Goal: Use online tool/utility: Use online tool/utility

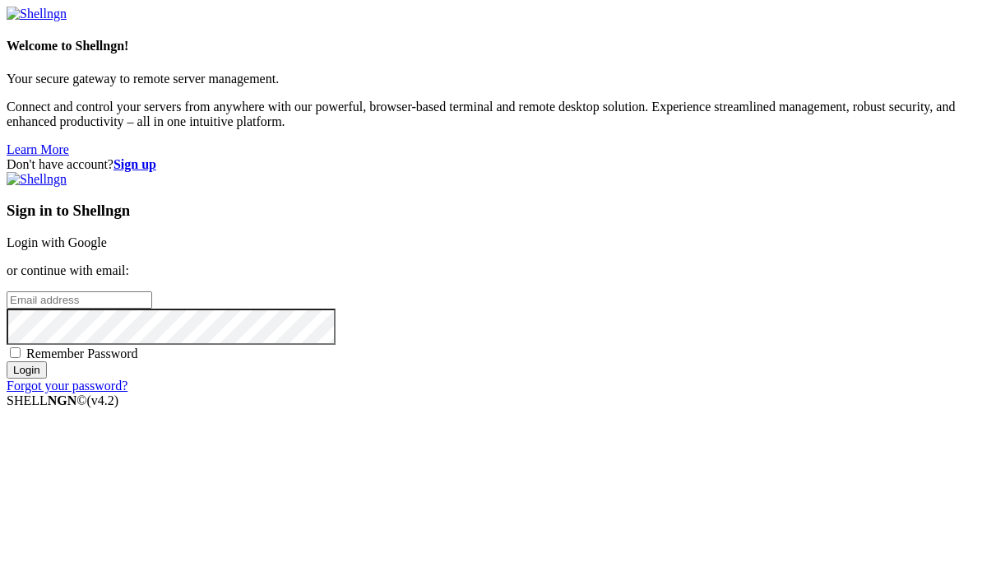
click at [107, 235] on link "Login with Google" at bounding box center [57, 242] width 100 height 14
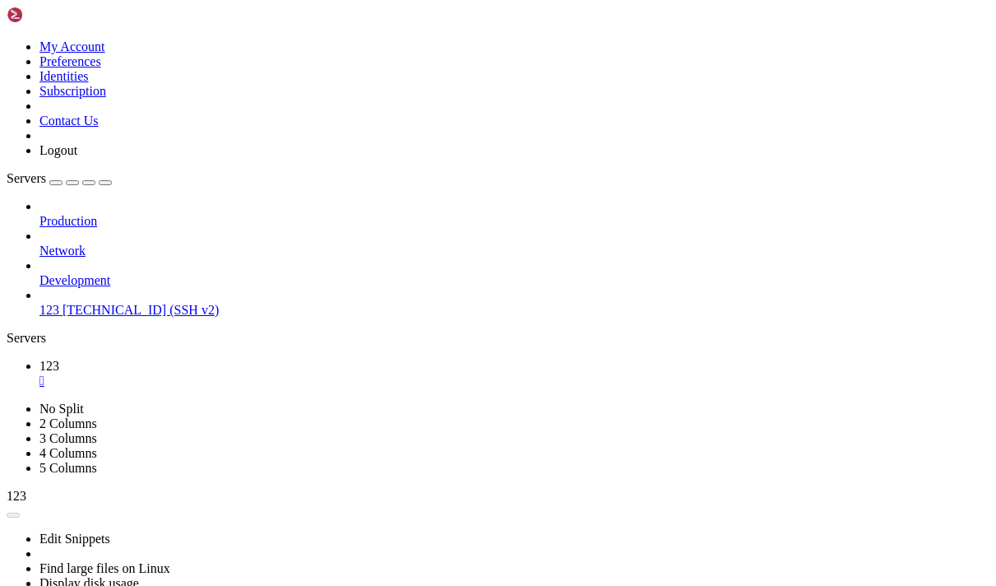
scroll to position [109607, 0]
drag, startPoint x: 477, startPoint y: 1064, endPoint x: 241, endPoint y: 1067, distance: 236.1
copy x-row "sudo nano /etc/wireguard/wg0.conf"
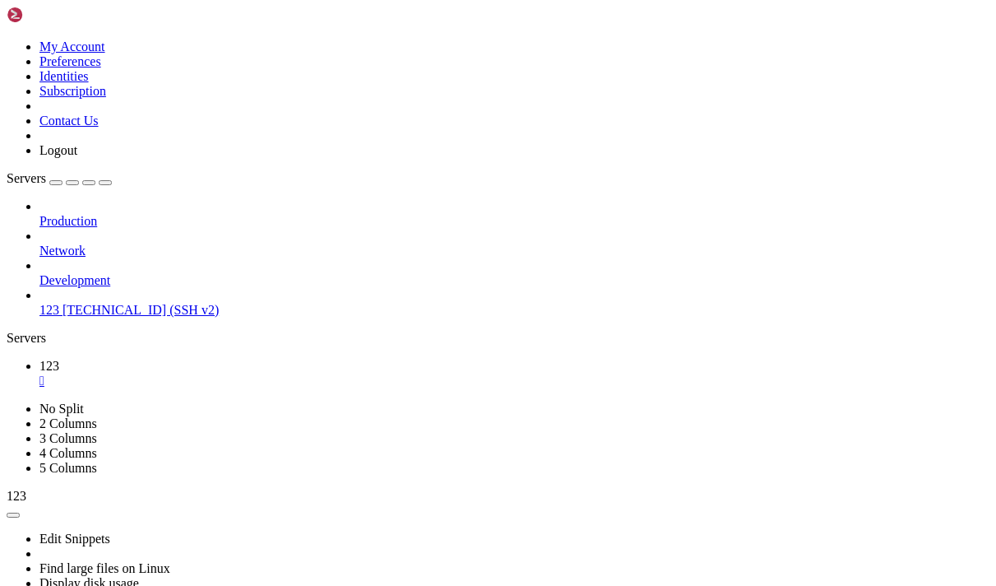
drag, startPoint x: 517, startPoint y: 957, endPoint x: 496, endPoint y: 879, distance: 80.2
drag, startPoint x: 227, startPoint y: 778, endPoint x: 181, endPoint y: 865, distance: 98.6
drag, startPoint x: 247, startPoint y: 1128, endPoint x: 14, endPoint y: 1022, distance: 255.9
